Goal: Task Accomplishment & Management: Complete application form

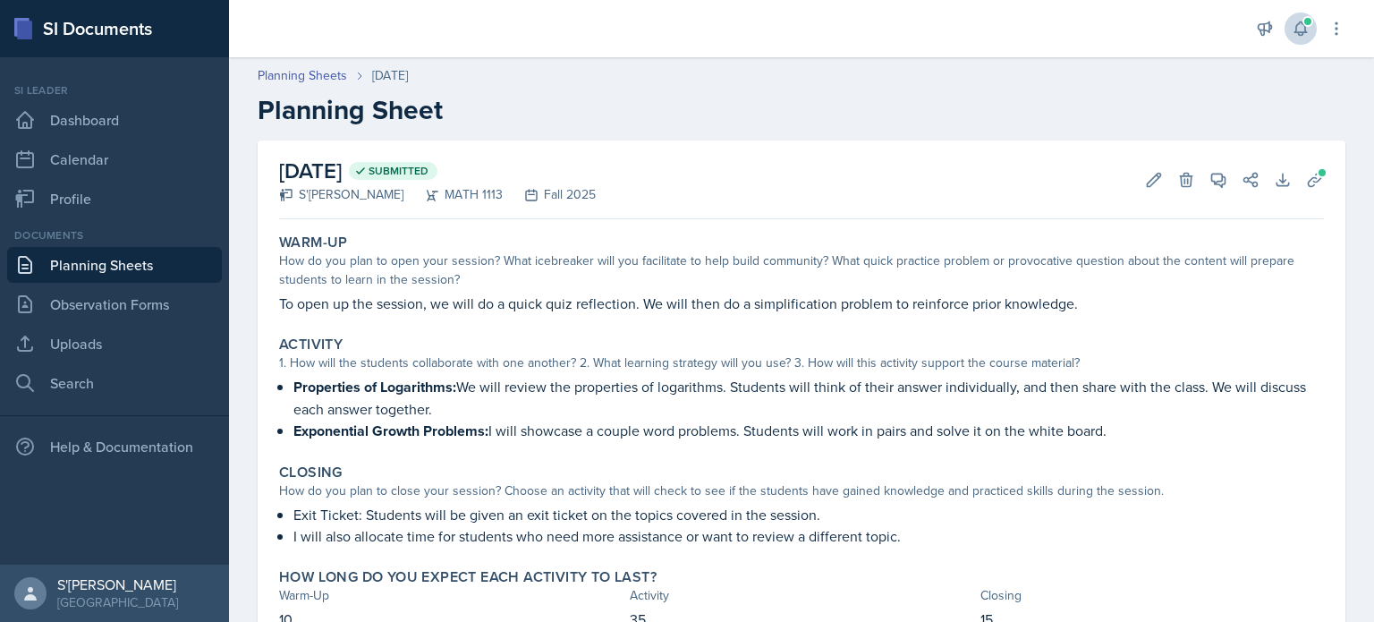
drag, startPoint x: 1281, startPoint y: 30, endPoint x: 1305, endPoint y: 30, distance: 24.2
click at [1305, 30] on div "Announcements New Announcement Title Message Create Notifications Sep 11th, 202…" at bounding box center [1300, 28] width 89 height 57
click at [1305, 30] on icon at bounding box center [1300, 28] width 12 height 13
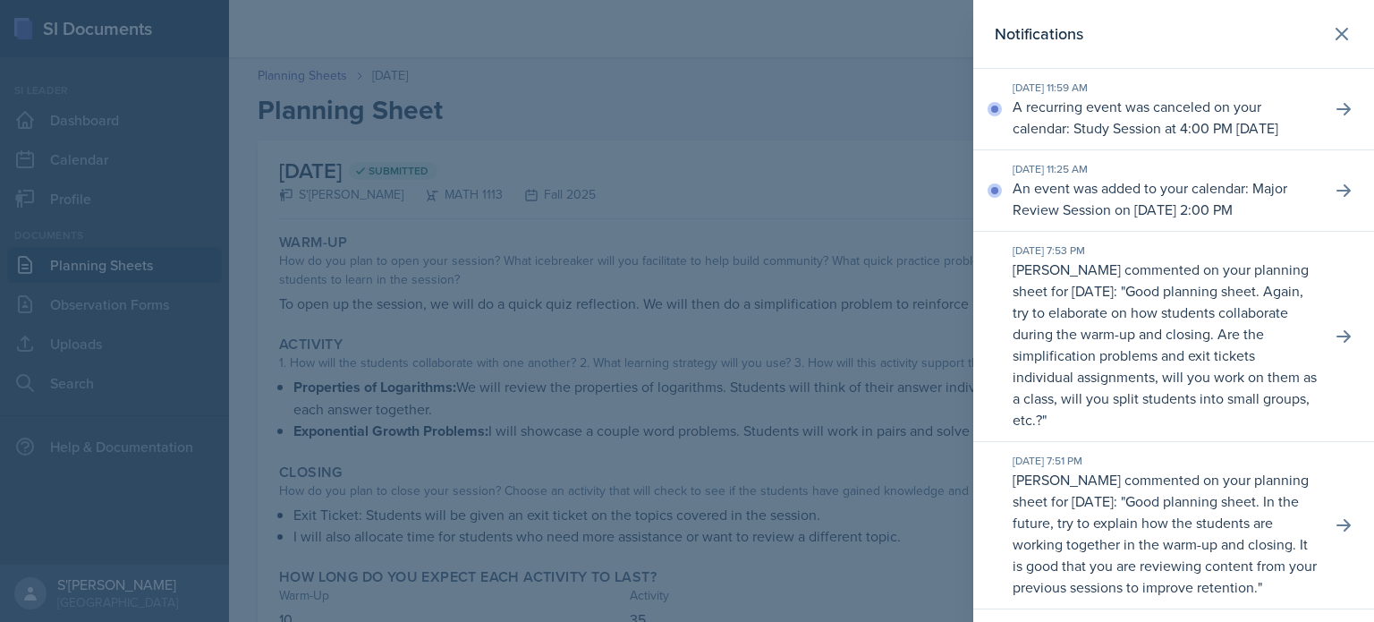
click at [848, 246] on div at bounding box center [687, 311] width 1374 height 622
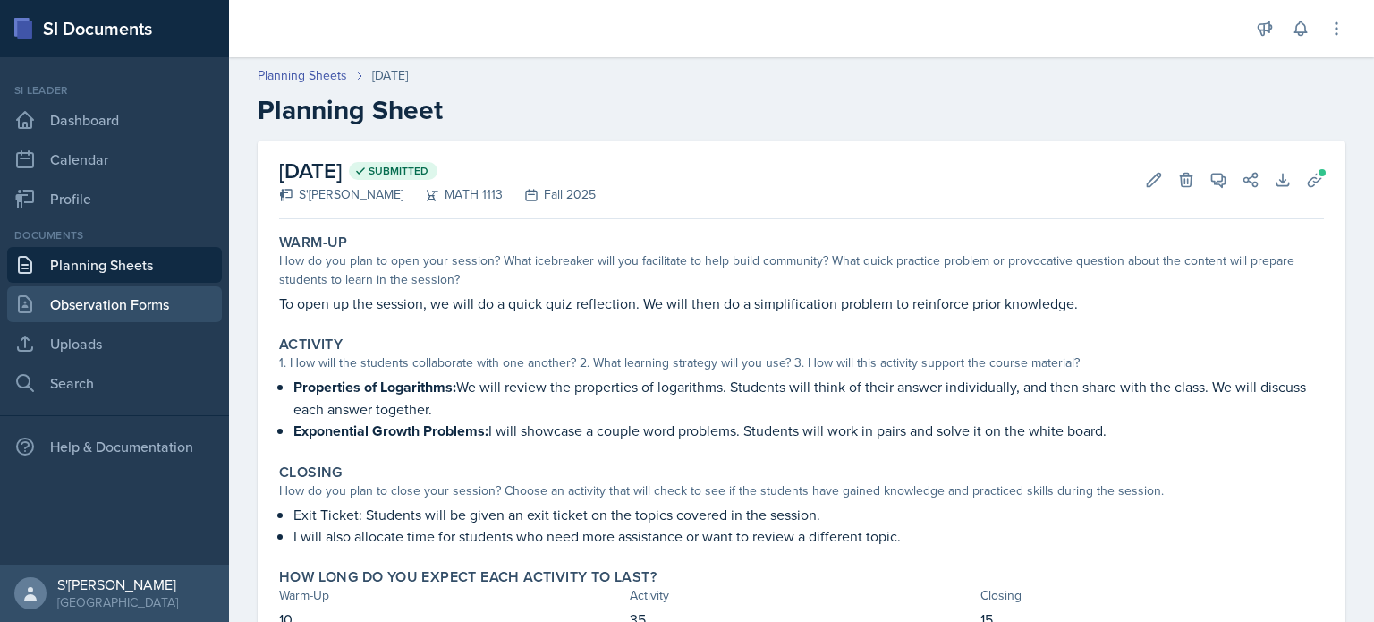
click at [161, 301] on link "Observation Forms" at bounding box center [114, 304] width 215 height 36
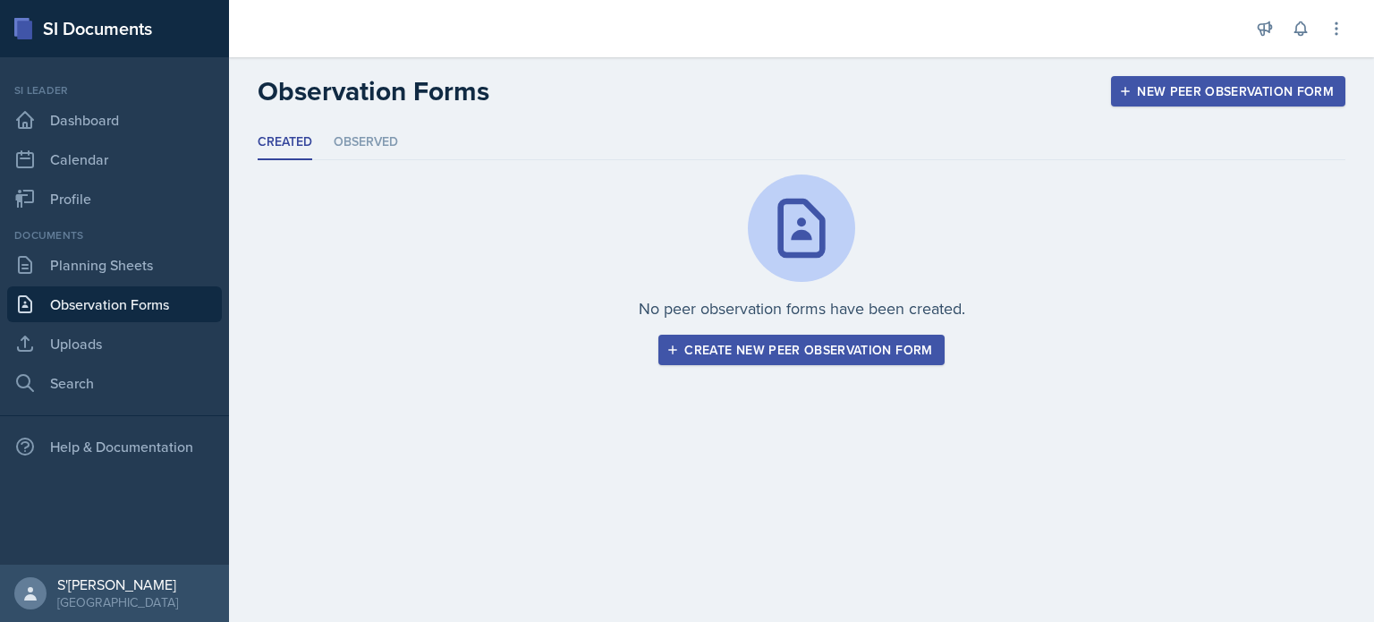
click at [822, 355] on div "Create new peer observation form" at bounding box center [801, 350] width 262 height 14
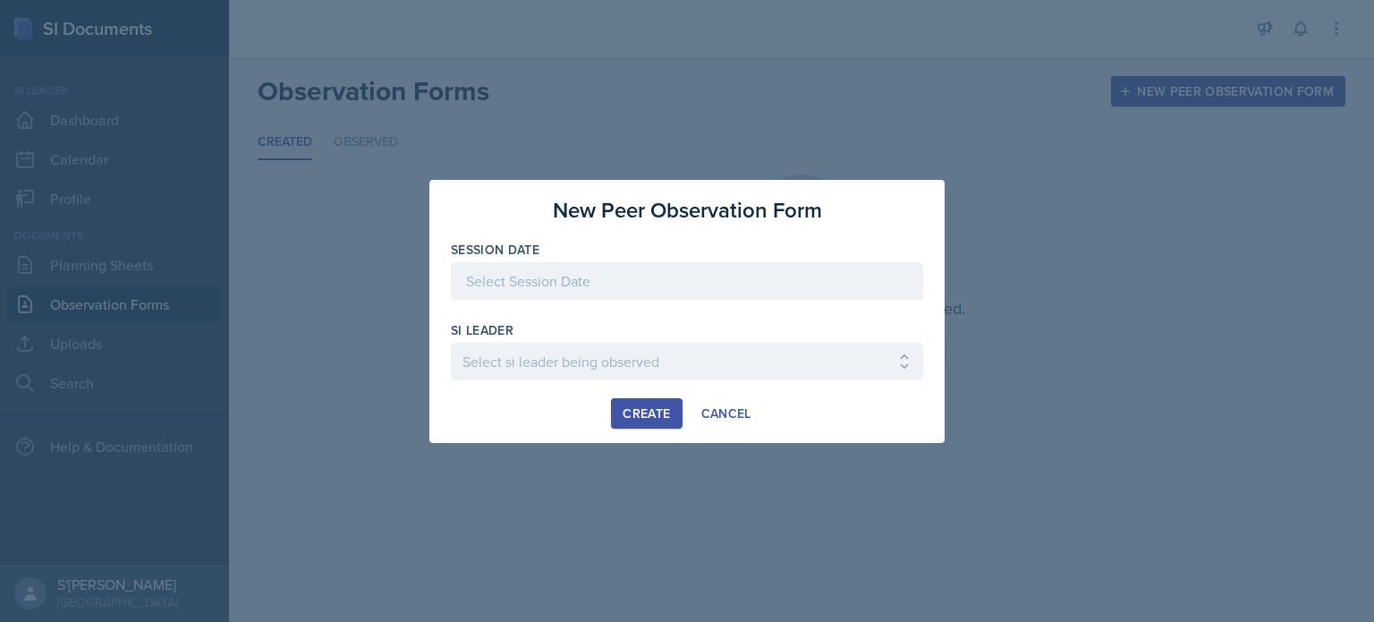
click at [728, 274] on div at bounding box center [687, 281] width 472 height 38
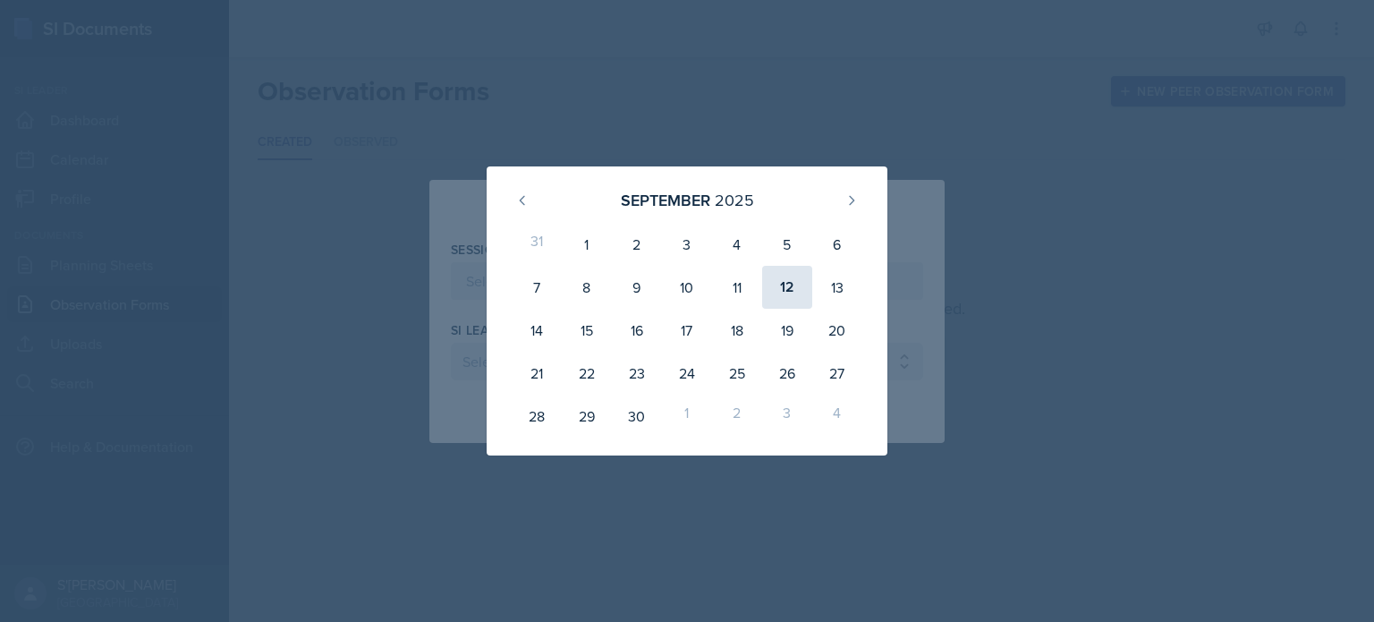
click at [807, 299] on div "12" at bounding box center [787, 287] width 50 height 43
type input "[DATE]"
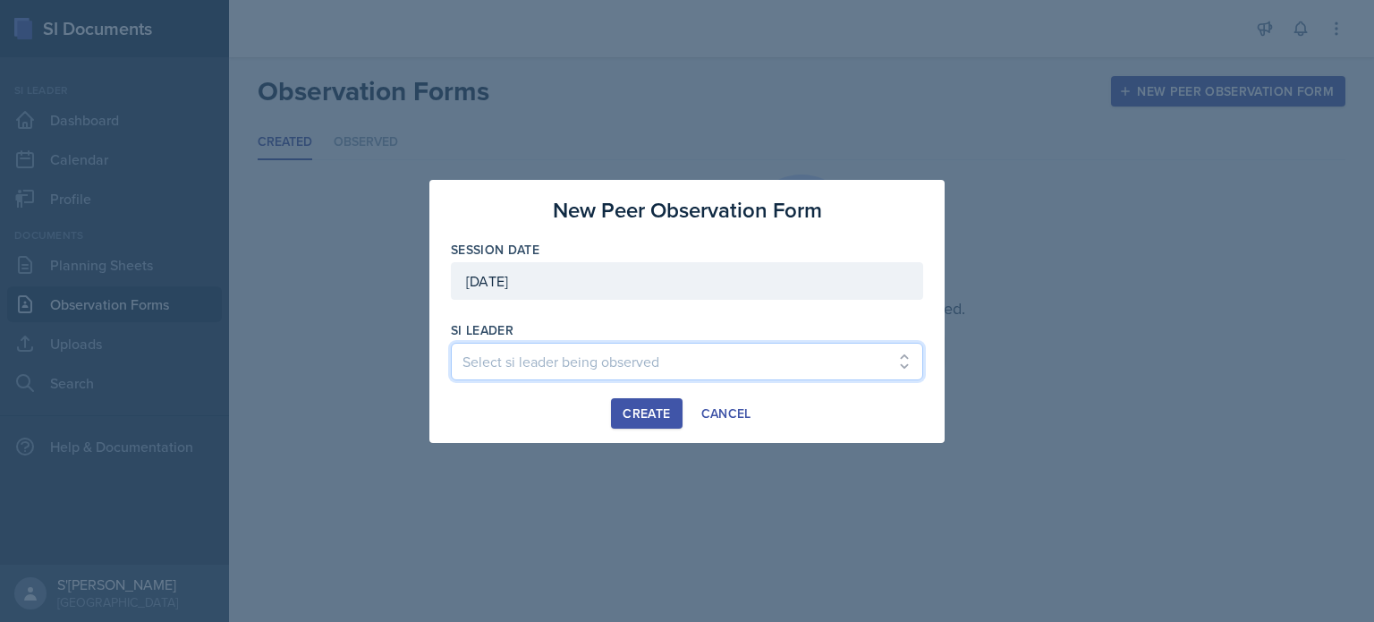
click at [812, 368] on select "Select si leader being observed Rayann Afani / PSYC 2500 / The Phantoms of The …" at bounding box center [687, 362] width 472 height 38
select select "fdbc4b9a-1fdc-4549-968e-80d03ca87073"
click at [451, 343] on select "Select si leader being observed Rayann Afani / PSYC 2500 / The Phantoms of The …" at bounding box center [687, 362] width 472 height 38
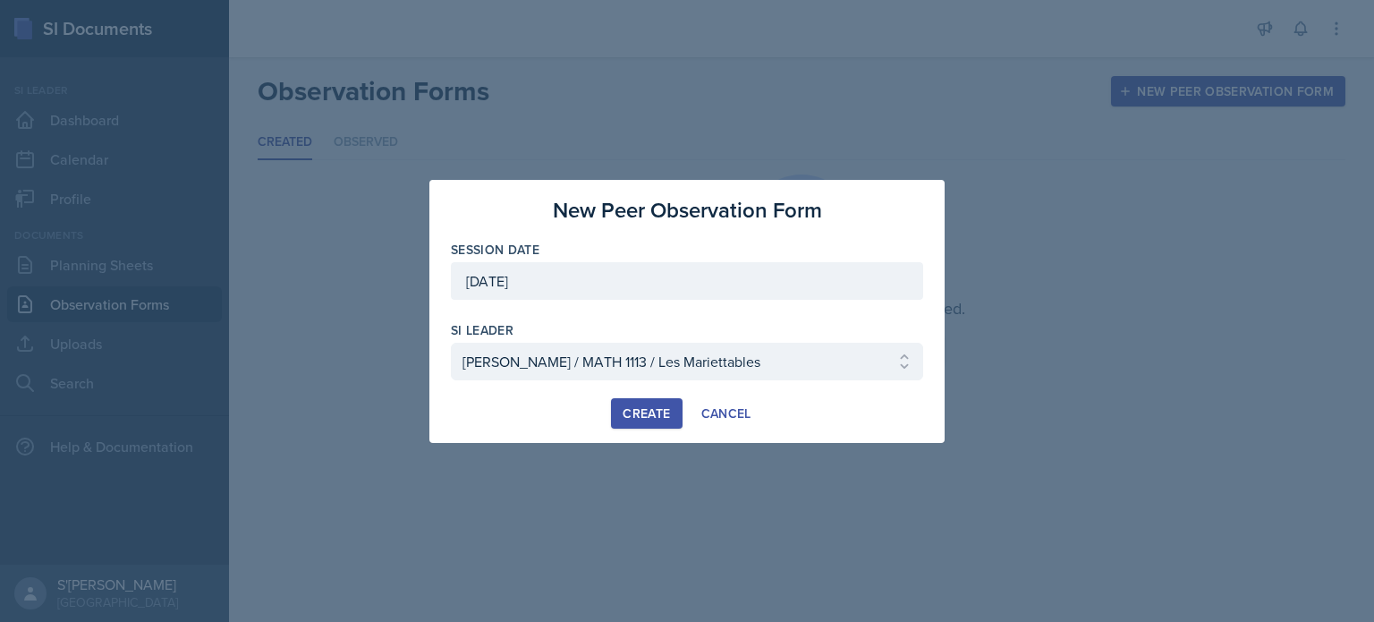
click at [648, 414] on div "Create" at bounding box center [646, 413] width 47 height 14
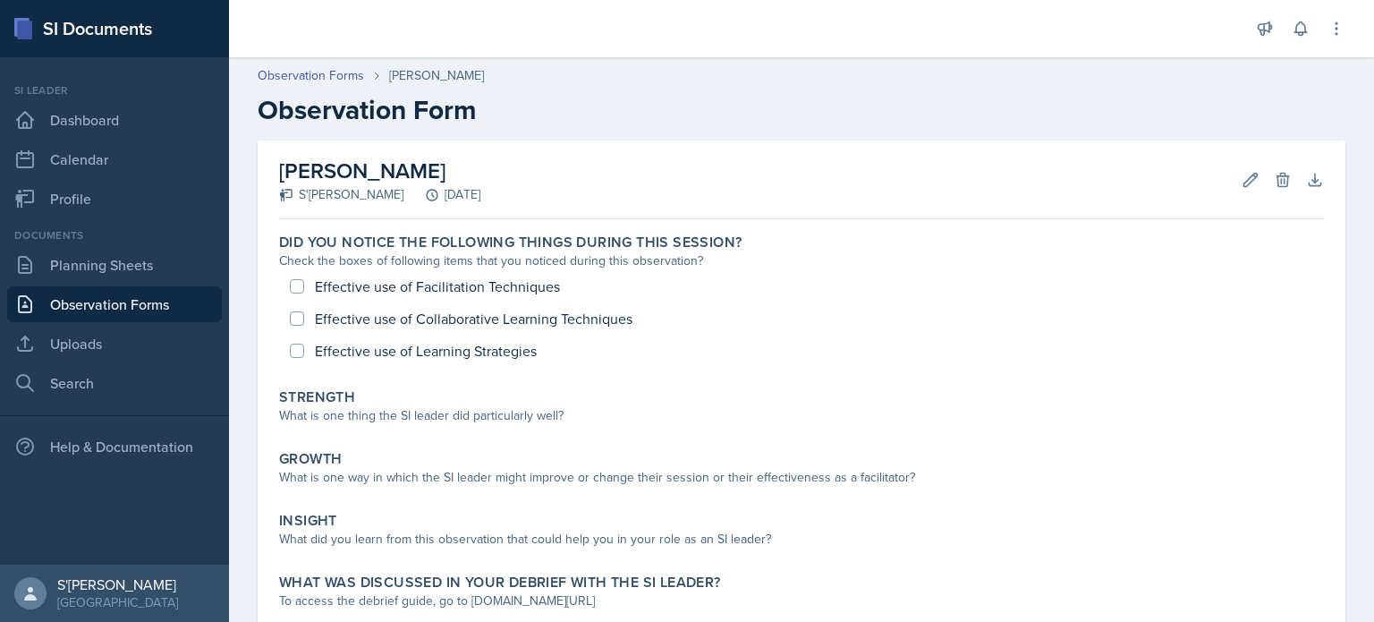
scroll to position [31, 0]
click at [1300, 31] on icon at bounding box center [1300, 28] width 12 height 13
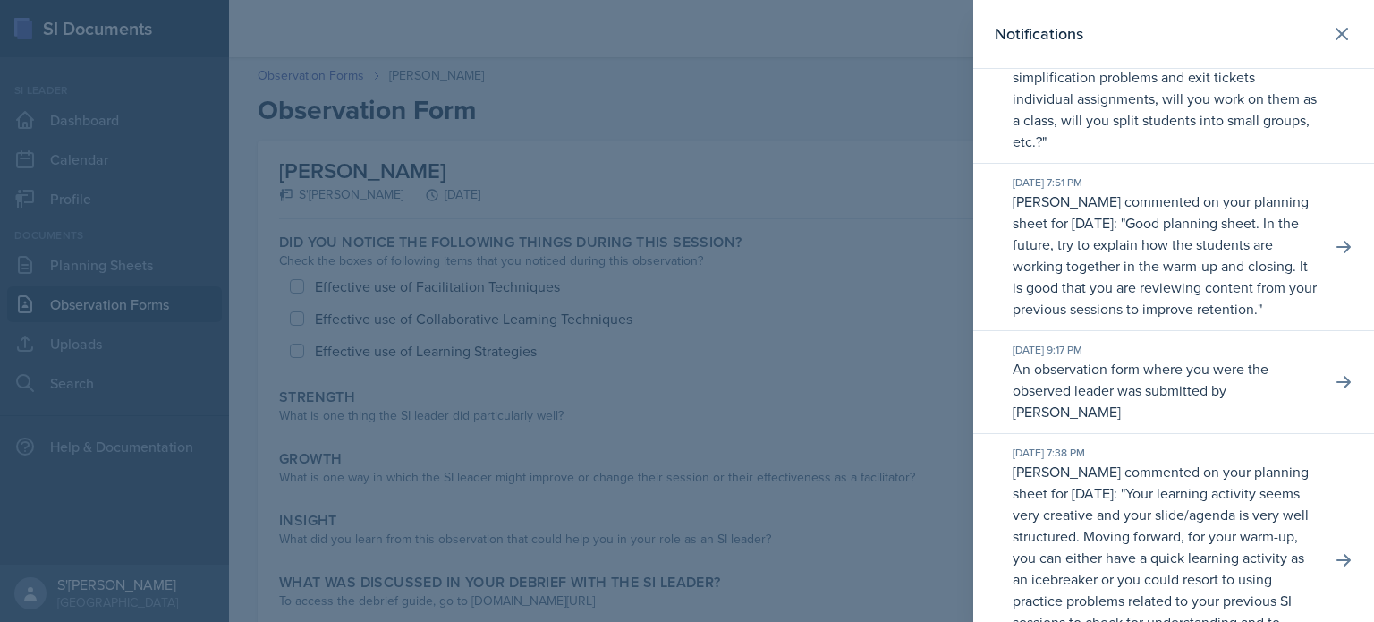
scroll to position [311, 0]
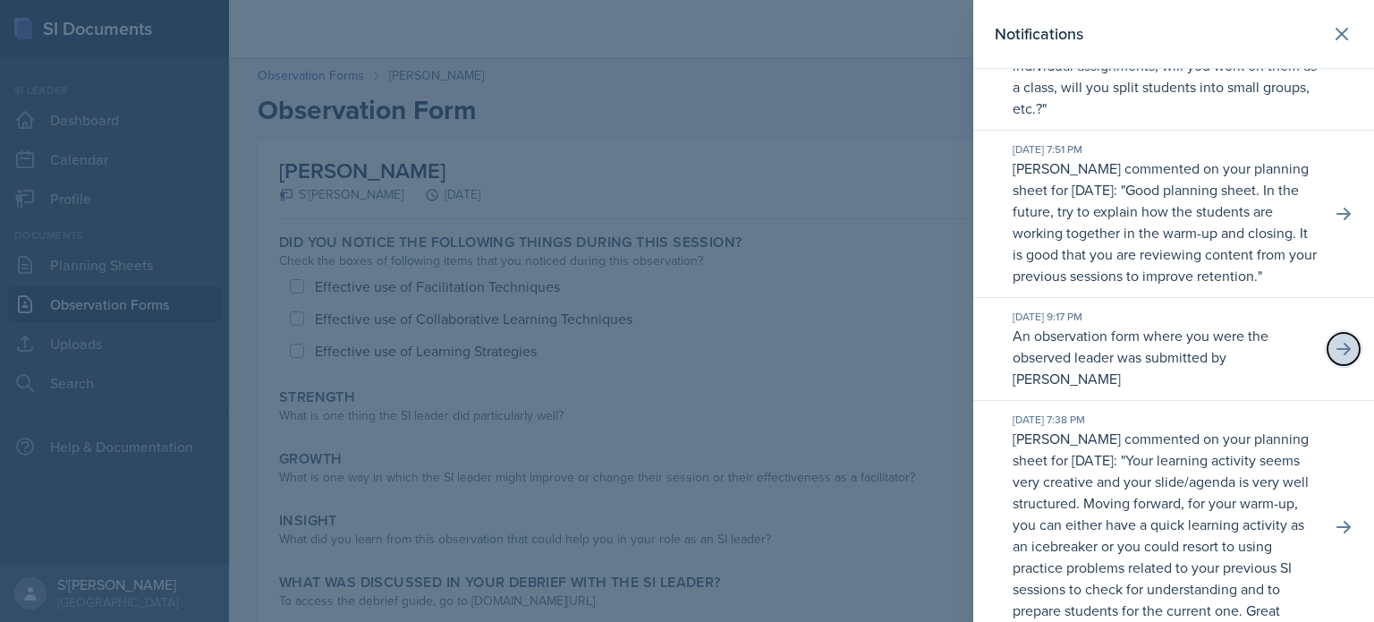
click at [1335, 365] on button at bounding box center [1343, 349] width 32 height 32
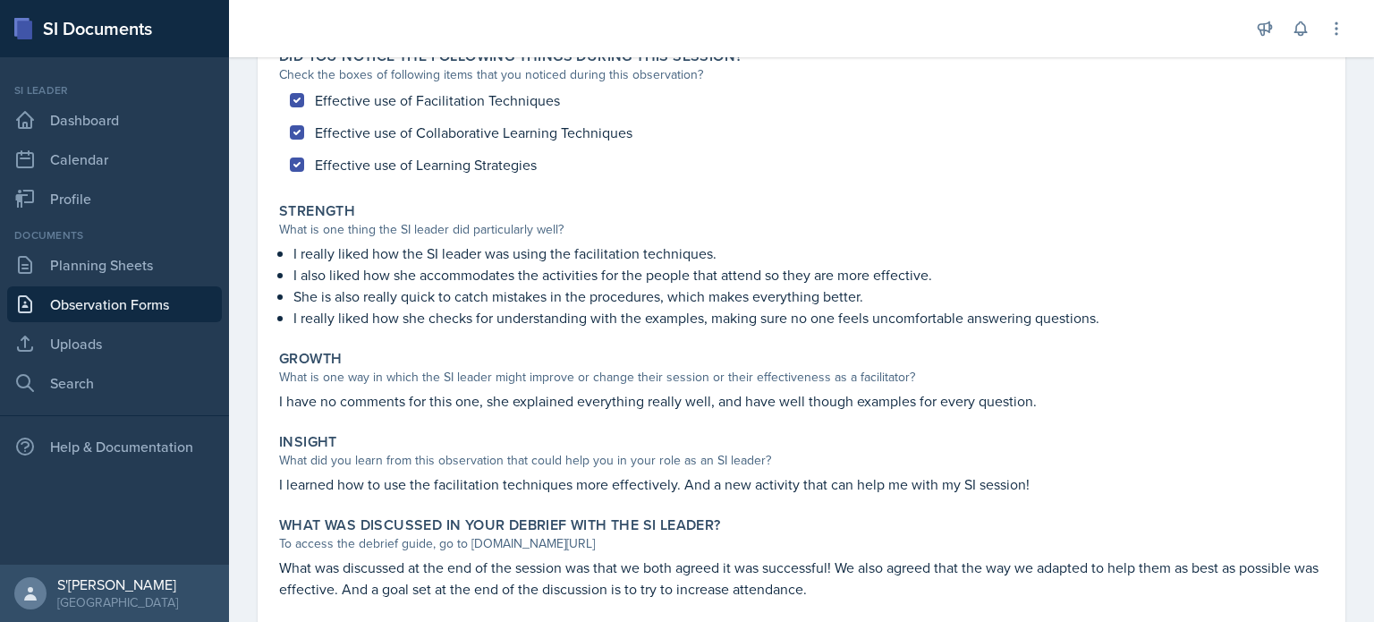
scroll to position [189, 0]
